Goal: Transaction & Acquisition: Purchase product/service

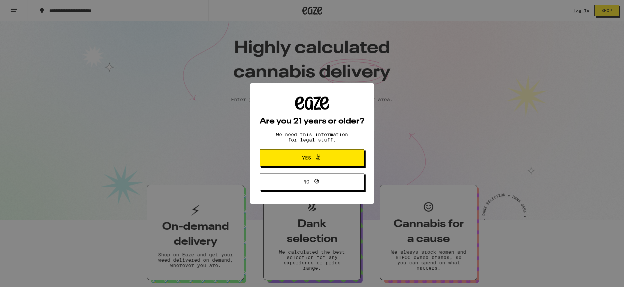
click at [300, 151] on button "Yes" at bounding box center [312, 157] width 105 height 17
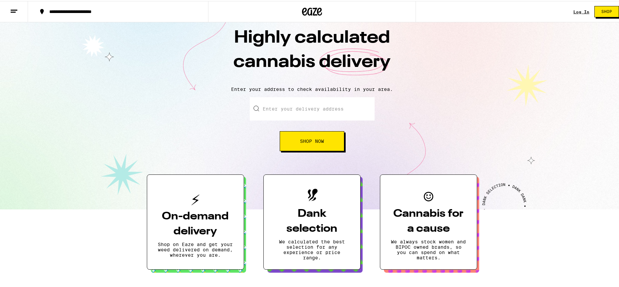
scroll to position [12, 0]
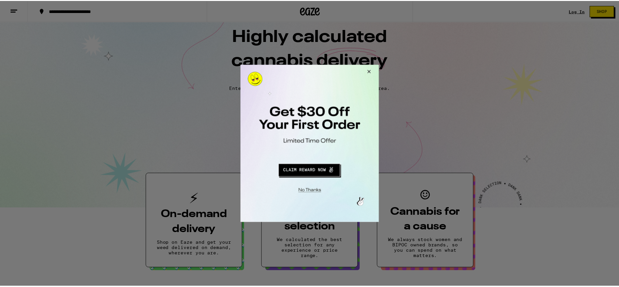
click at [373, 70] on button "Close Modal" at bounding box center [369, 73] width 18 height 16
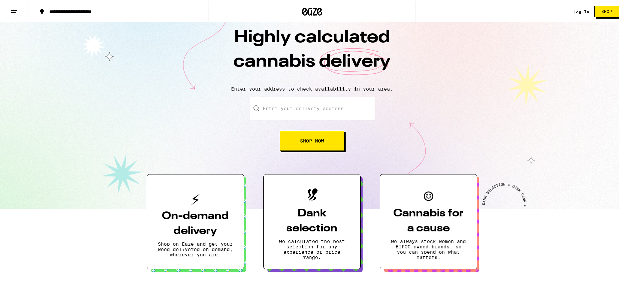
click at [574, 11] on div "Log In" at bounding box center [582, 11] width 16 height 4
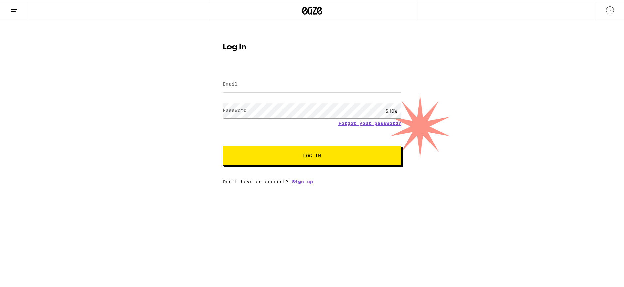
type input "elisehernke@gmail.com"
click at [267, 165] on button "Log In" at bounding box center [312, 156] width 179 height 20
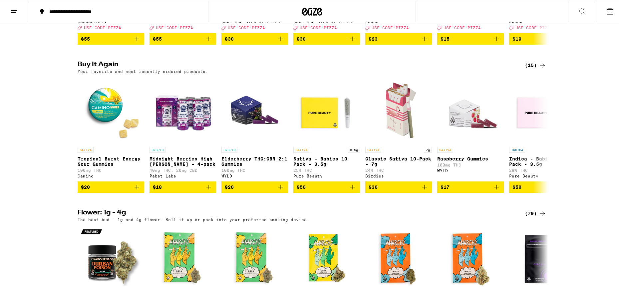
scroll to position [245, 0]
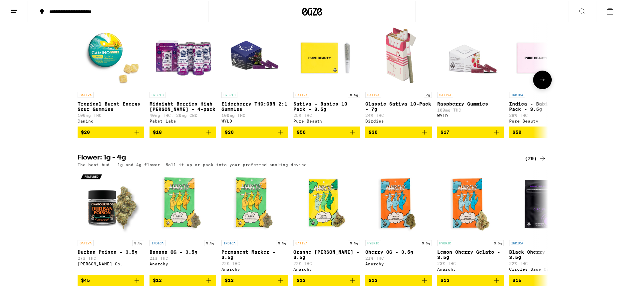
click at [135, 134] on icon "Add to bag" at bounding box center [137, 131] width 5 height 5
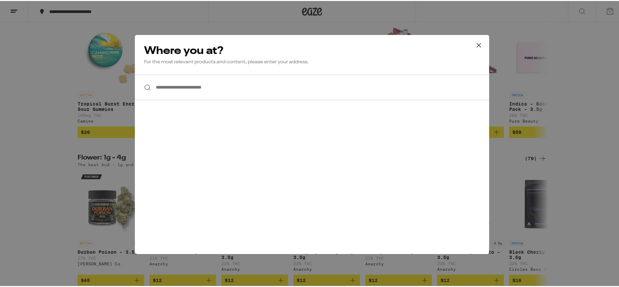
click at [170, 89] on input "**********" at bounding box center [312, 87] width 354 height 26
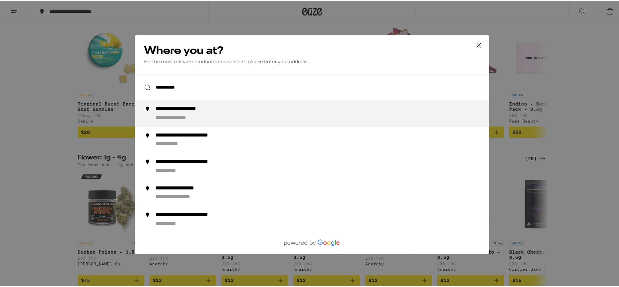
click at [183, 108] on div "**********" at bounding box center [190, 108] width 69 height 7
type input "**********"
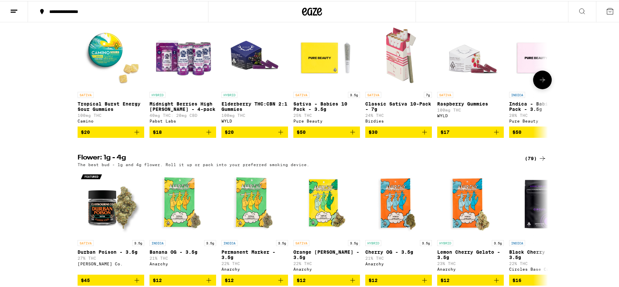
click at [138, 135] on icon "Add to bag" at bounding box center [137, 131] width 8 height 8
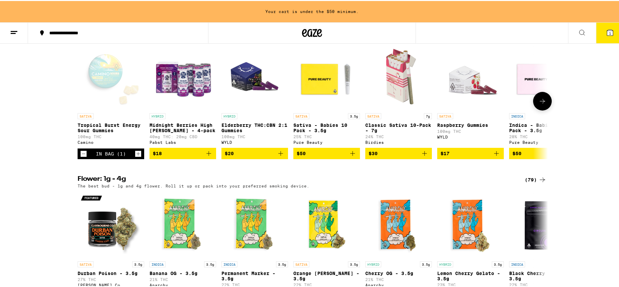
scroll to position [267, 0]
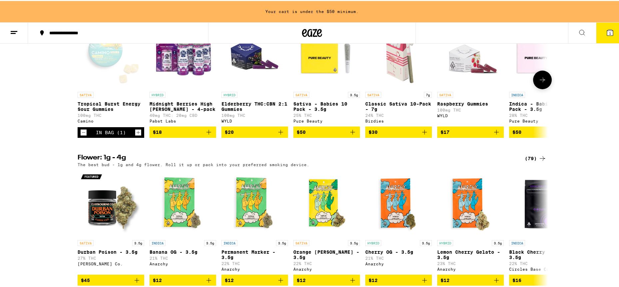
click at [207, 134] on icon "Add to bag" at bounding box center [208, 131] width 5 height 5
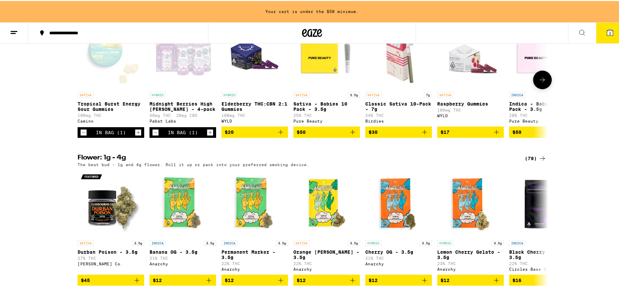
click at [278, 135] on icon "Add to bag" at bounding box center [281, 131] width 8 height 8
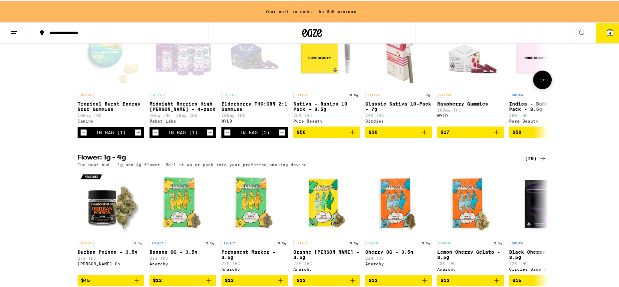
scroll to position [245, 0]
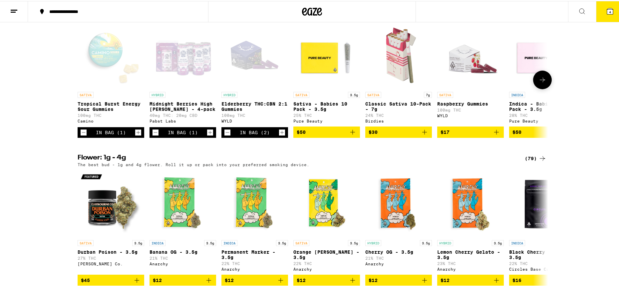
click at [280, 134] on icon "Increment" at bounding box center [282, 132] width 4 height 4
click at [351, 135] on icon "Add to bag" at bounding box center [353, 131] width 8 height 8
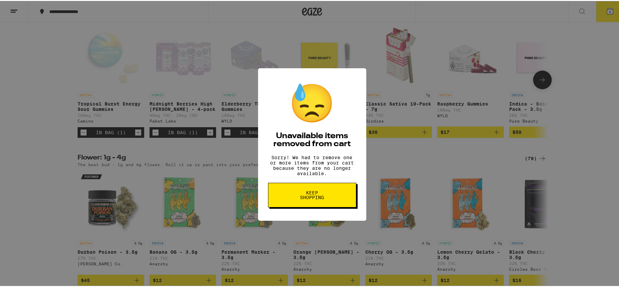
click at [299, 196] on span "Keep Shopping" at bounding box center [312, 194] width 34 height 9
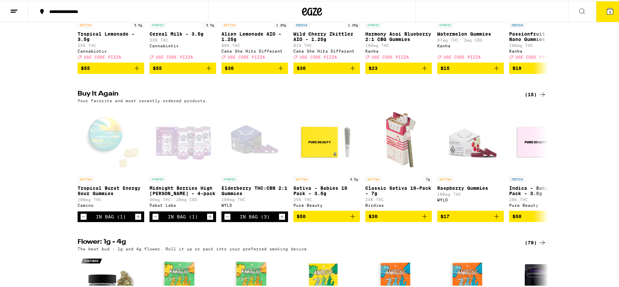
scroll to position [162, 0]
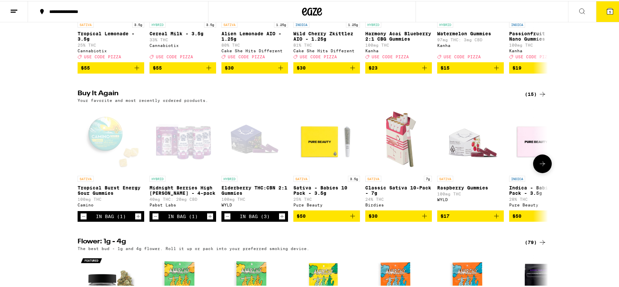
click at [541, 167] on icon at bounding box center [543, 163] width 8 height 8
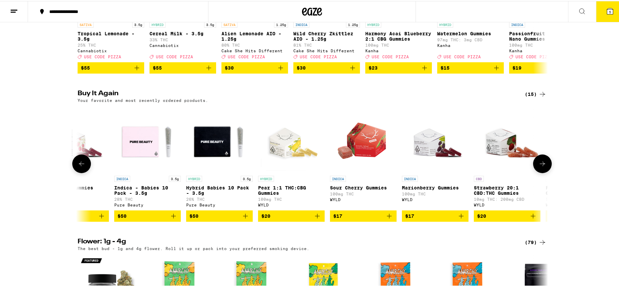
scroll to position [0, 396]
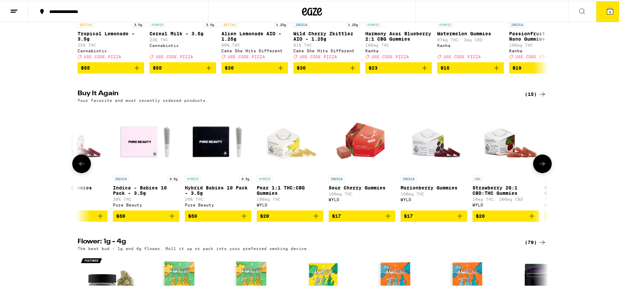
click at [77, 172] on button at bounding box center [81, 163] width 19 height 19
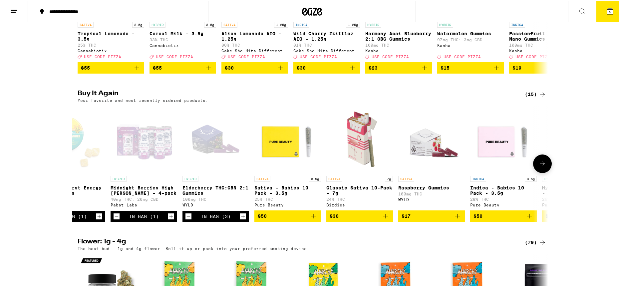
scroll to position [0, 0]
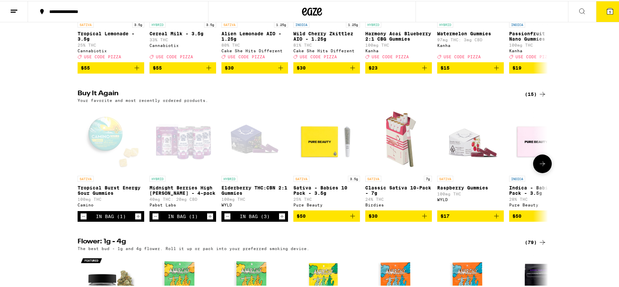
click at [543, 167] on icon at bounding box center [543, 163] width 8 height 8
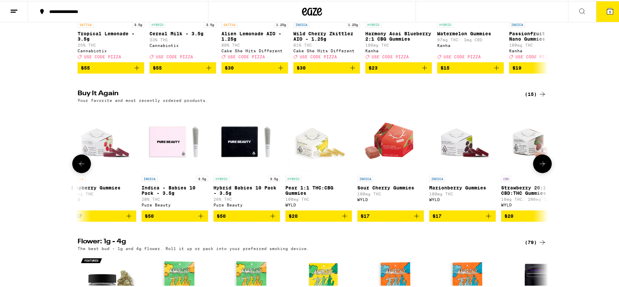
scroll to position [0, 396]
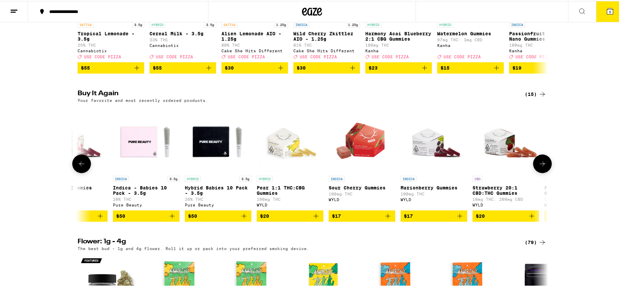
click at [80, 167] on icon at bounding box center [82, 163] width 8 height 8
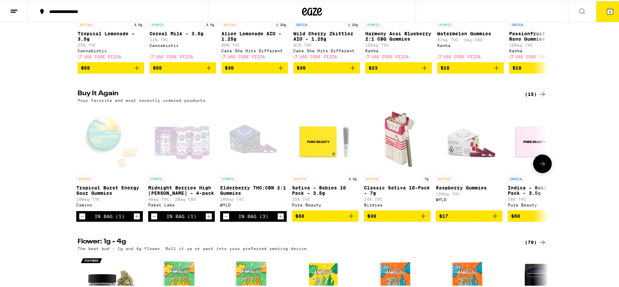
scroll to position [0, 0]
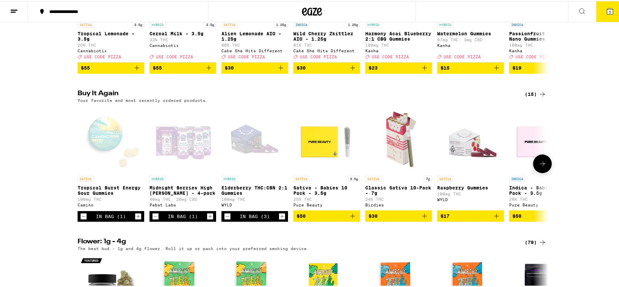
click at [422, 217] on icon "Add to bag" at bounding box center [424, 215] width 5 height 5
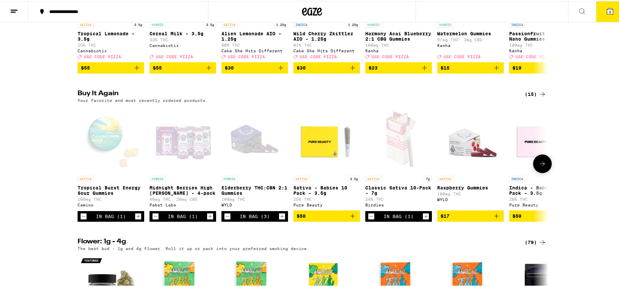
click at [495, 219] on icon "Add to bag" at bounding box center [497, 215] width 8 height 8
click at [543, 167] on icon at bounding box center [543, 163] width 8 height 8
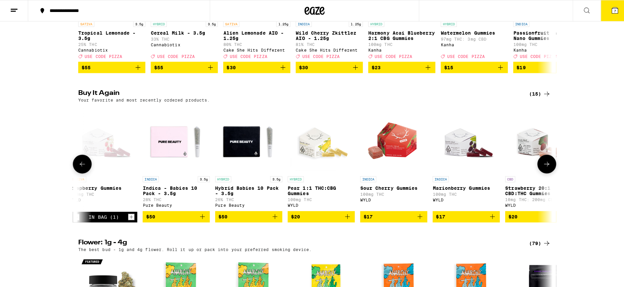
scroll to position [0, 396]
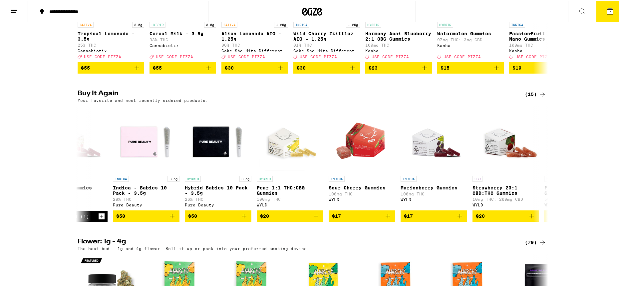
click at [609, 12] on icon at bounding box center [610, 10] width 8 height 8
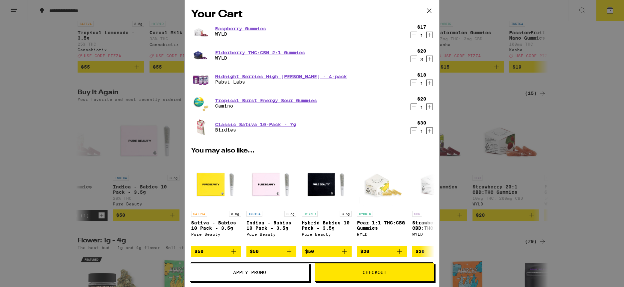
click at [358, 272] on span "Checkout" at bounding box center [374, 272] width 119 height 5
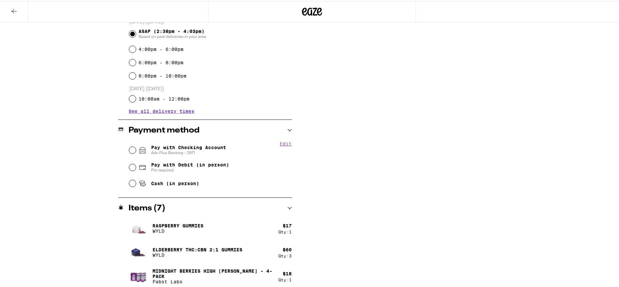
scroll to position [191, 0]
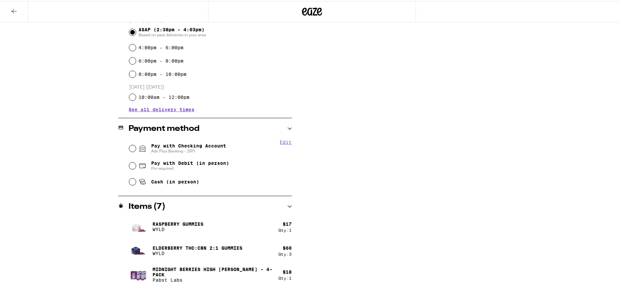
click at [182, 143] on span "Pay with Checking Account Adv Plus Banking - 2971" at bounding box center [188, 147] width 75 height 11
click at [136, 144] on input "Pay with Checking Account Adv Plus Banking - 2971" at bounding box center [132, 147] width 7 height 7
radio input "true"
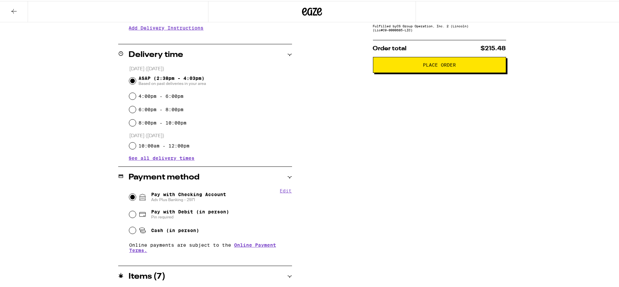
scroll to position [7, 0]
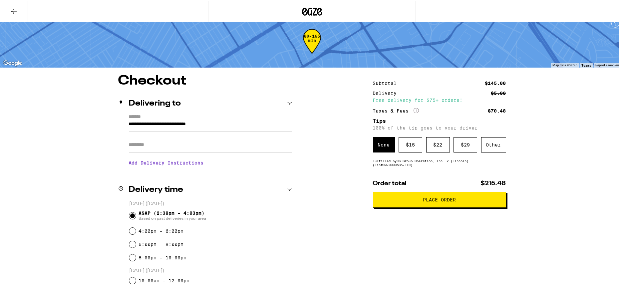
click at [169, 145] on input "Apt/Suite" at bounding box center [210, 144] width 163 height 16
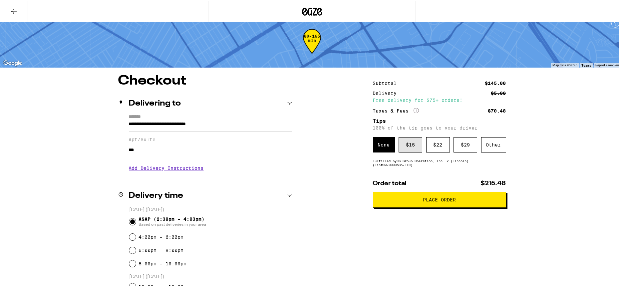
type input "***"
click at [413, 146] on div "$ 15" at bounding box center [411, 143] width 24 height 15
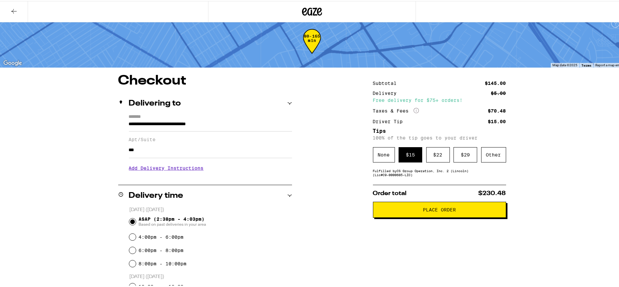
click at [427, 210] on span "Place Order" at bounding box center [439, 208] width 33 height 5
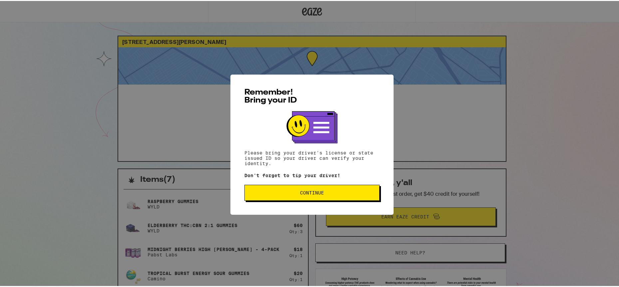
click at [329, 196] on button "Continue" at bounding box center [311, 192] width 135 height 16
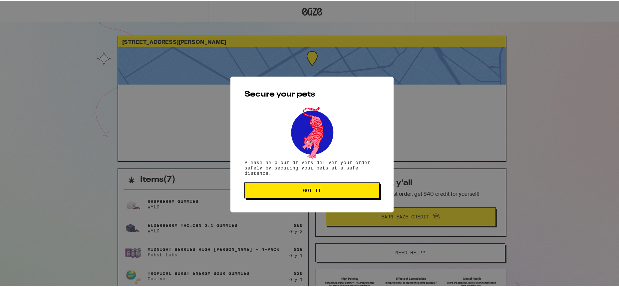
click at [285, 186] on button "Got it" at bounding box center [311, 190] width 135 height 16
